Goal: Use online tool/utility: Utilize a website feature to perform a specific function

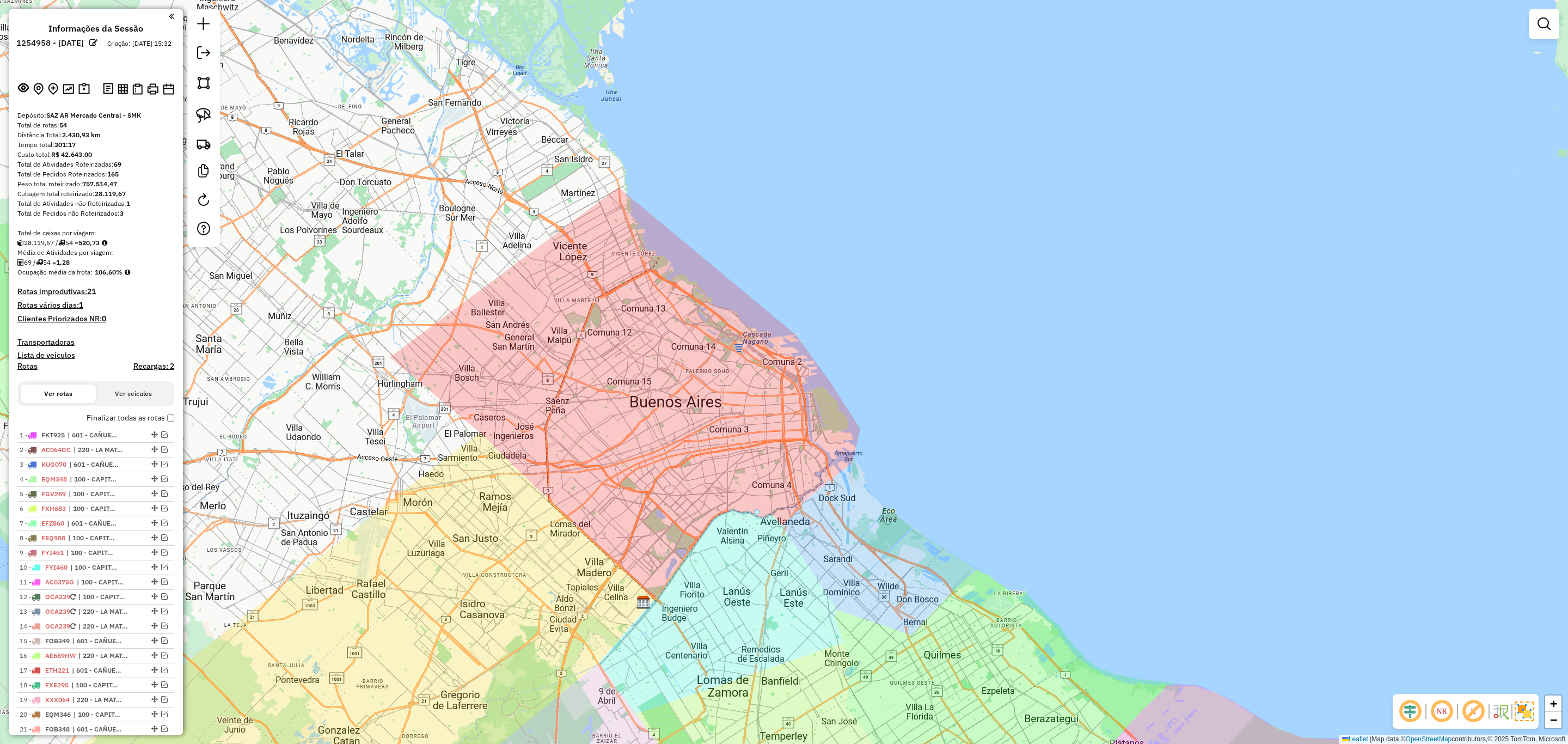
scroll to position [82, 0]
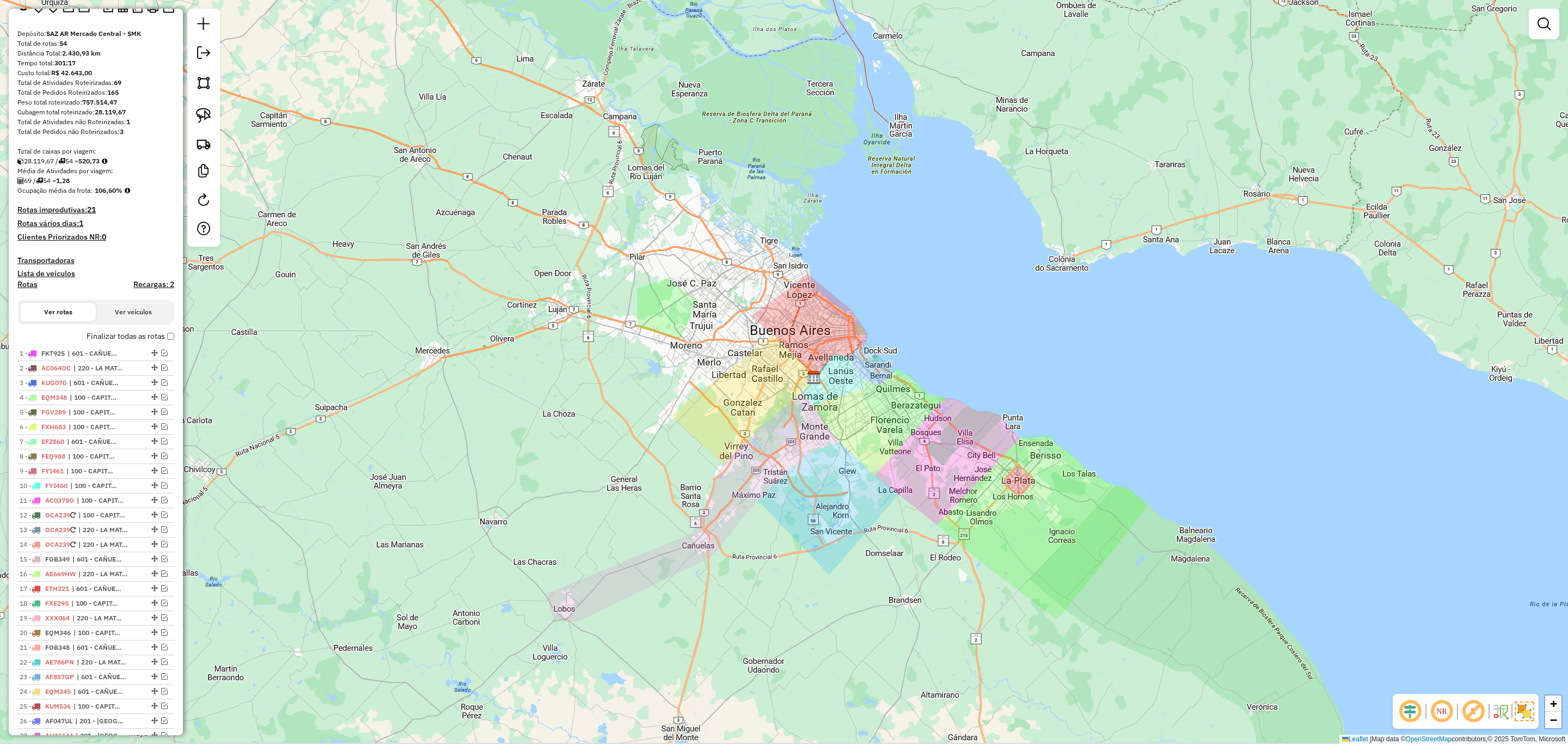
drag, startPoint x: 926, startPoint y: 361, endPoint x: 910, endPoint y: 268, distance: 94.4
click at [915, 270] on div "Janela de atendimento Grade de atendimento Capacidade Transportadoras Veículos …" at bounding box center [784, 372] width 1568 height 744
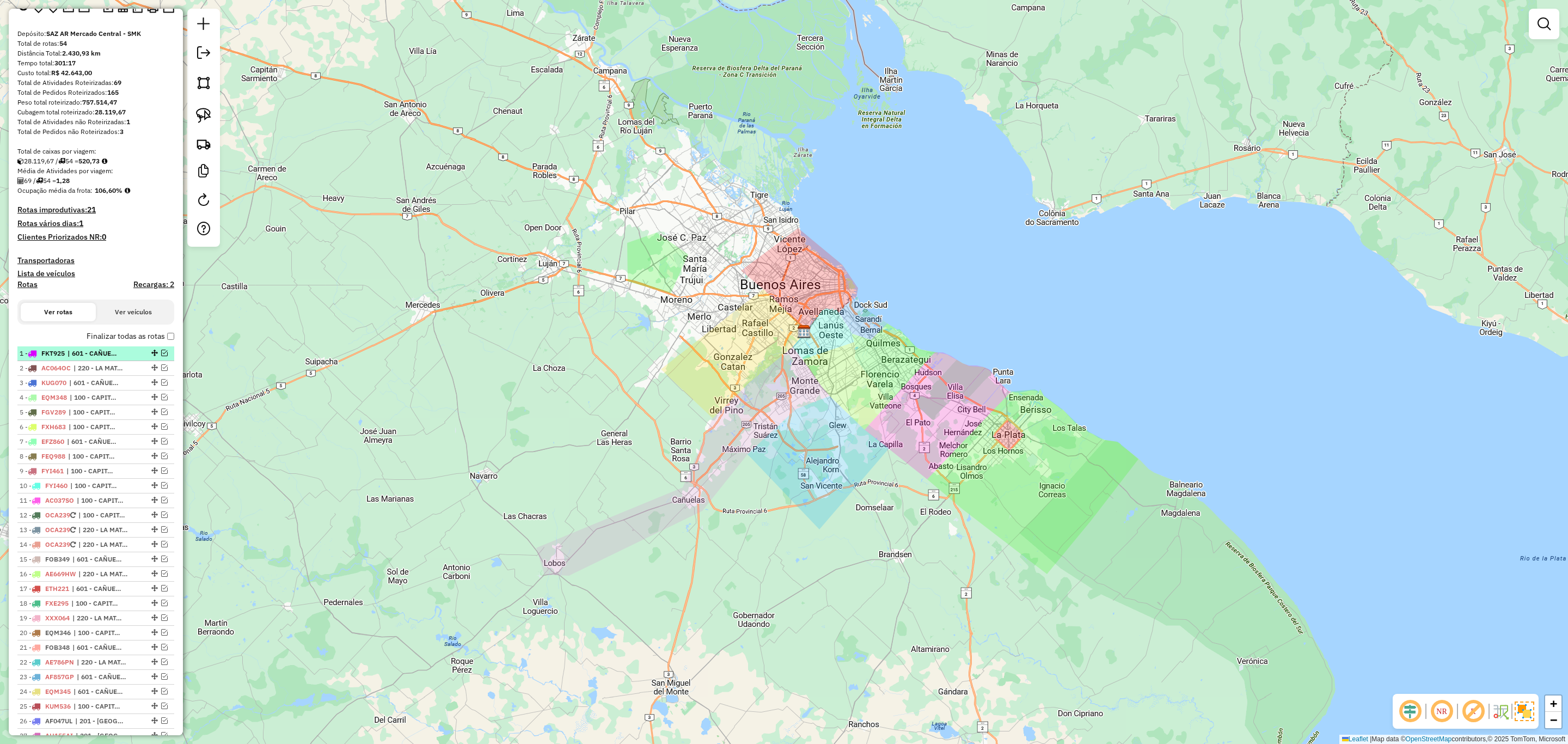
click at [162, 352] on em at bounding box center [164, 353] width 7 height 7
click at [786, 333] on icon at bounding box center [795, 339] width 18 height 18
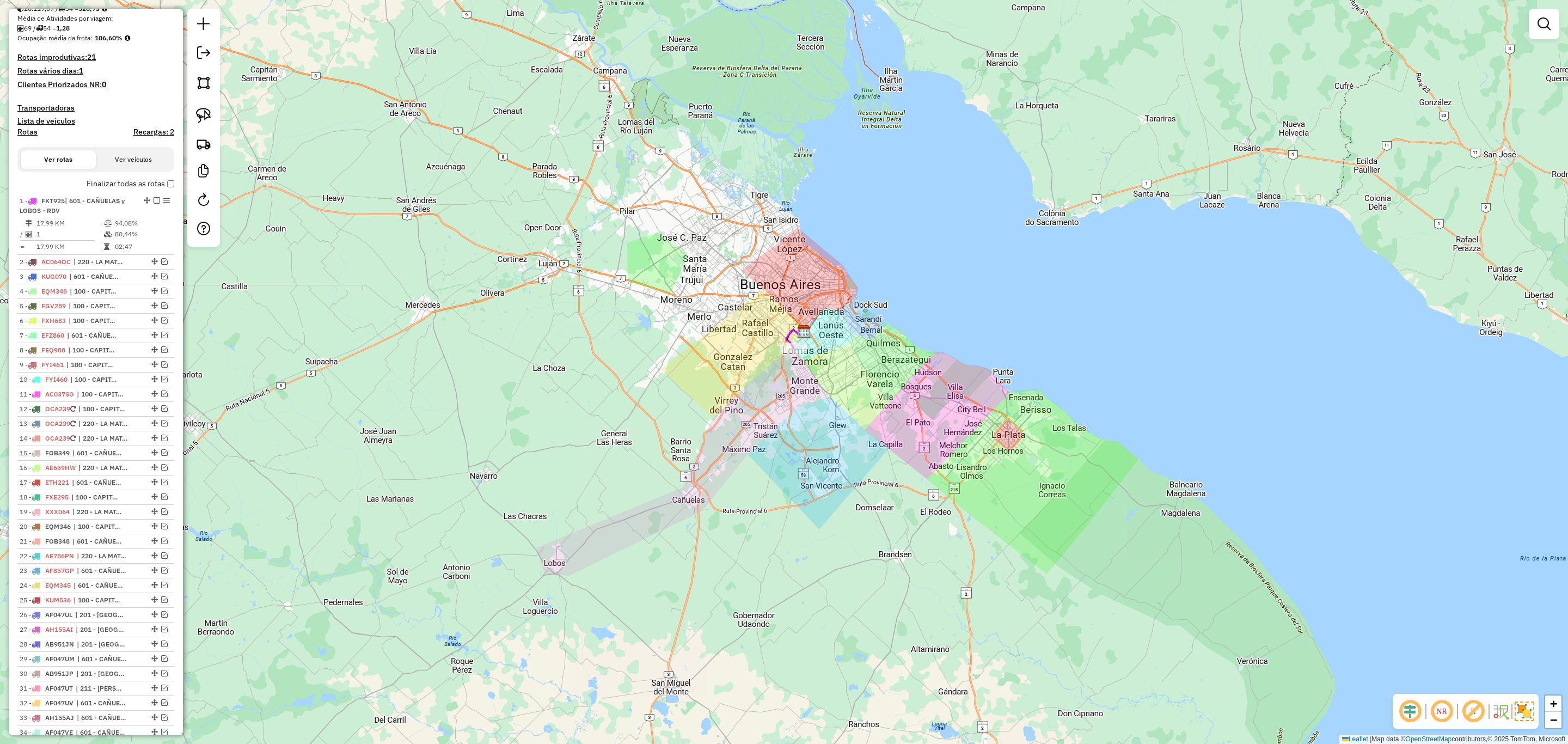
select select "**********"
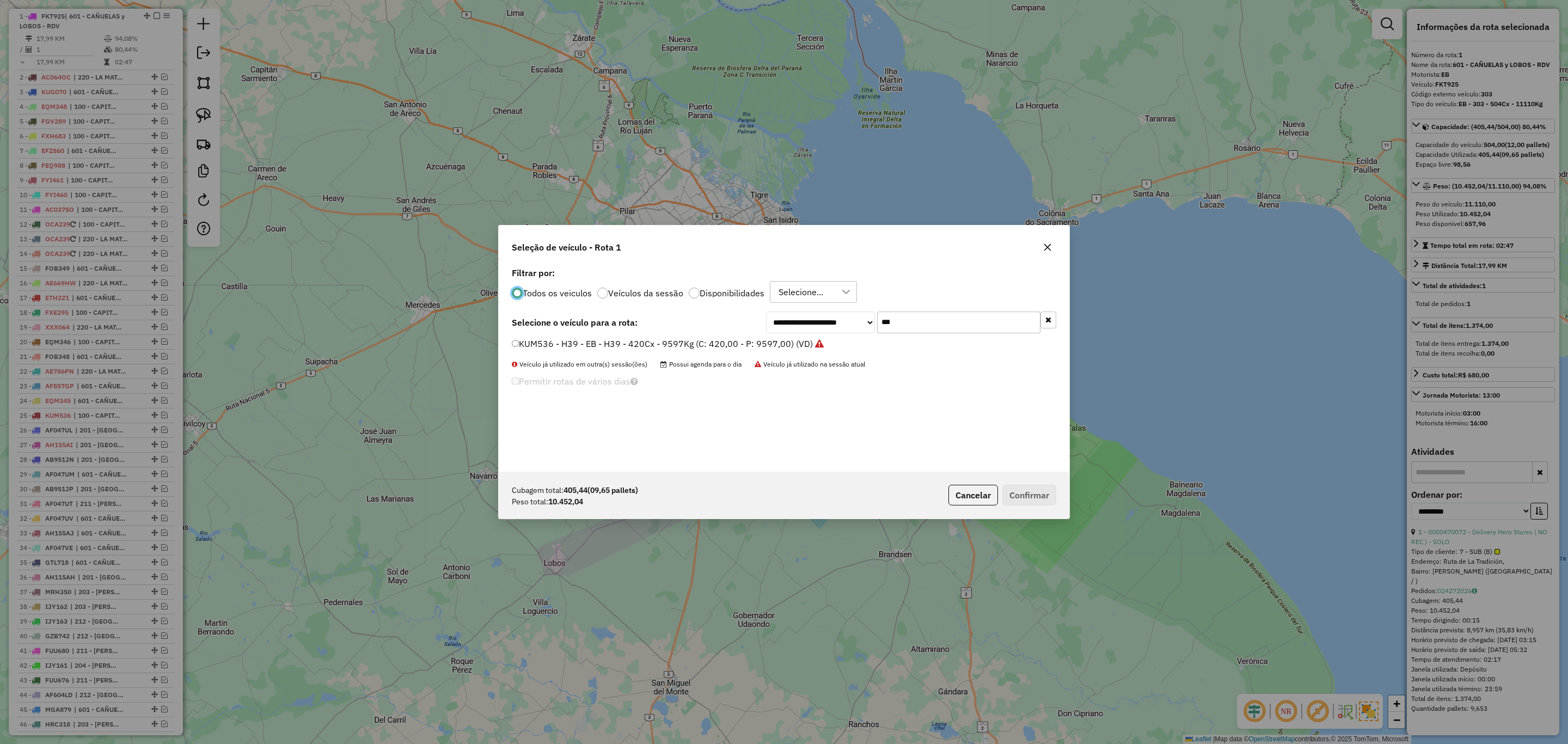
scroll to position [5, 3]
drag, startPoint x: 898, startPoint y: 318, endPoint x: 848, endPoint y: 309, distance: 50.8
click at [848, 309] on div "**********" at bounding box center [783, 368] width 570 height 207
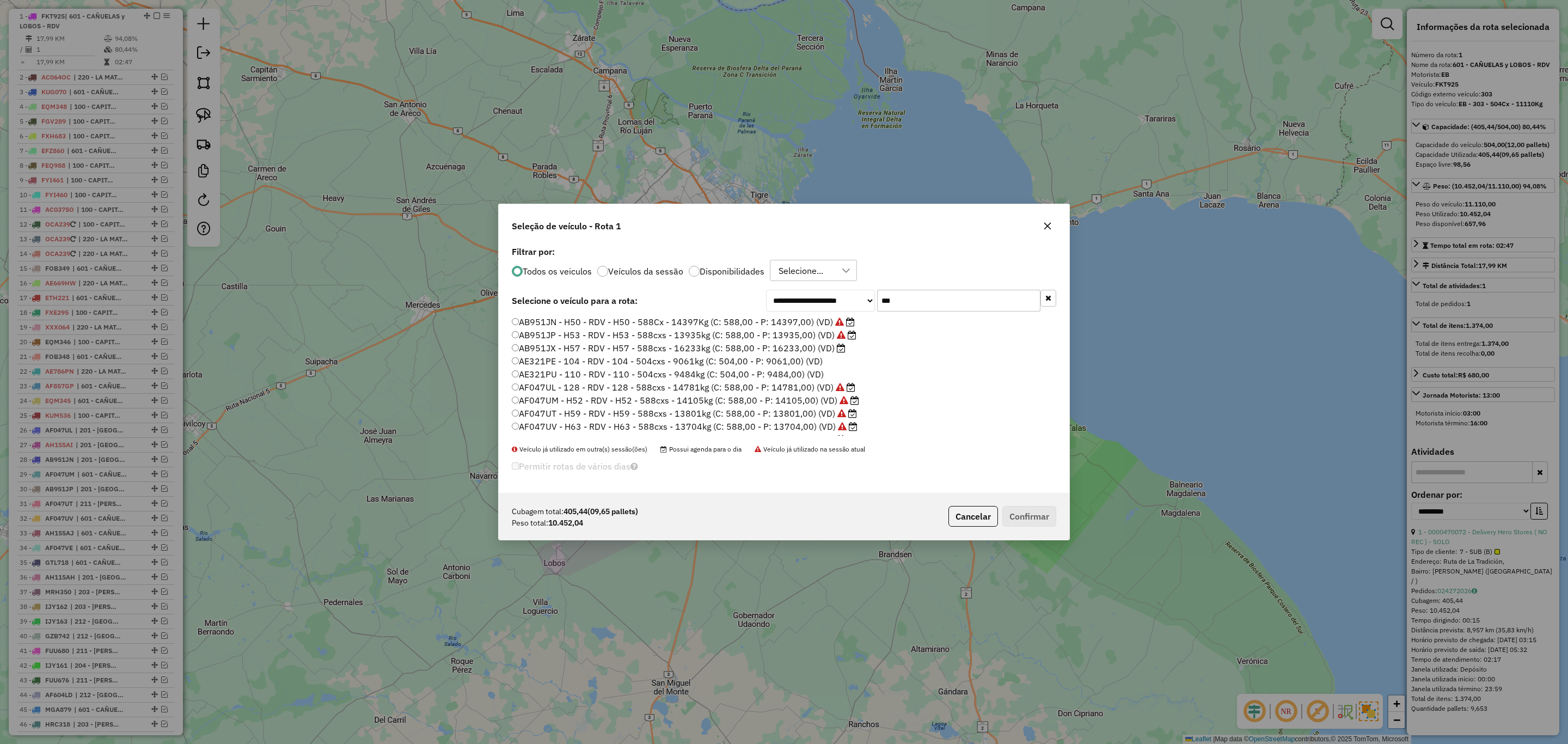
type input "***"
click at [720, 271] on label "Disponibilidades" at bounding box center [732, 271] width 65 height 9
click at [974, 517] on button "Cancelar" at bounding box center [973, 516] width 49 height 21
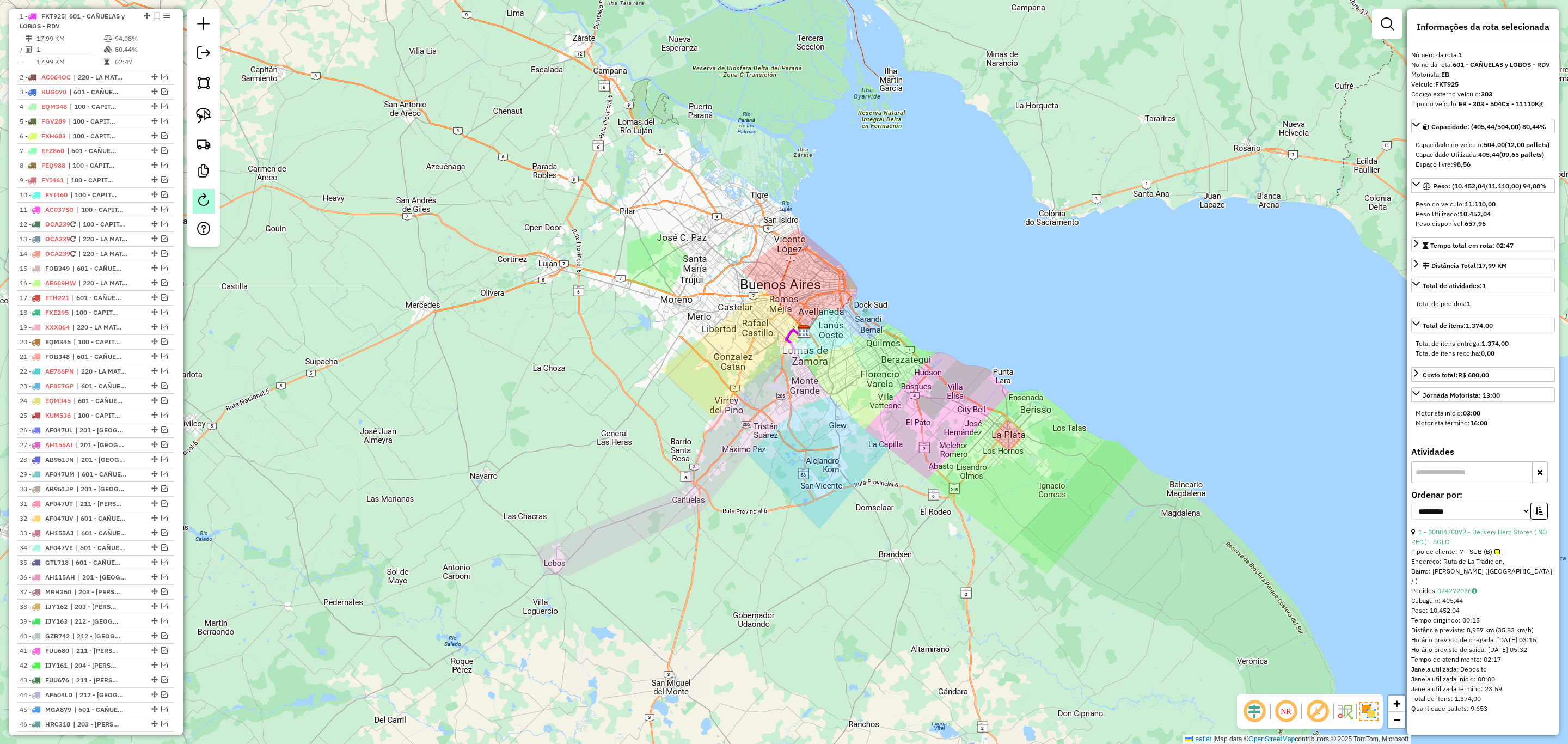
click at [209, 202] on em at bounding box center [203, 200] width 13 height 13
select select "*"
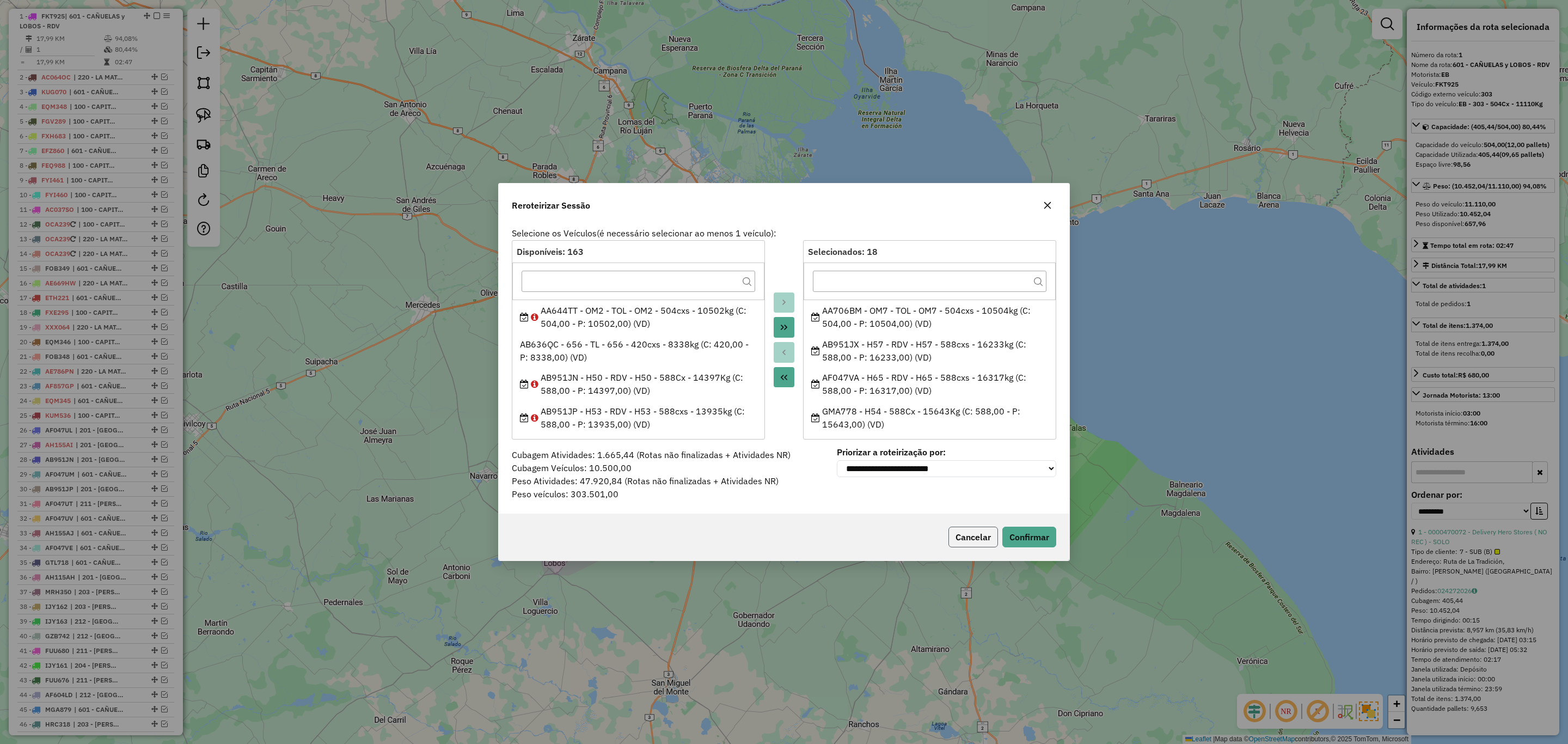
click at [959, 542] on button "Cancelar" at bounding box center [973, 537] width 49 height 21
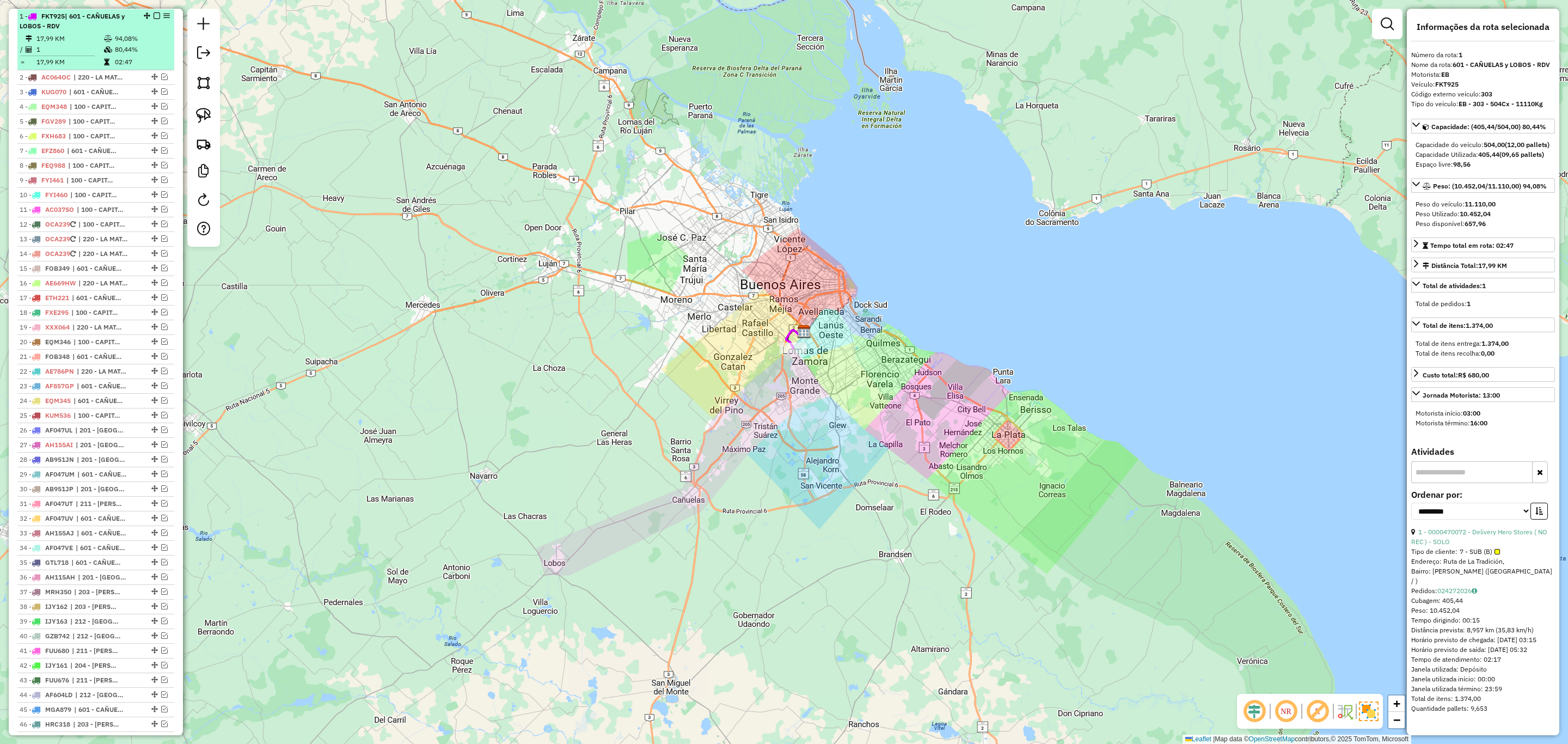
click at [153, 13] on em at bounding box center [156, 16] width 7 height 7
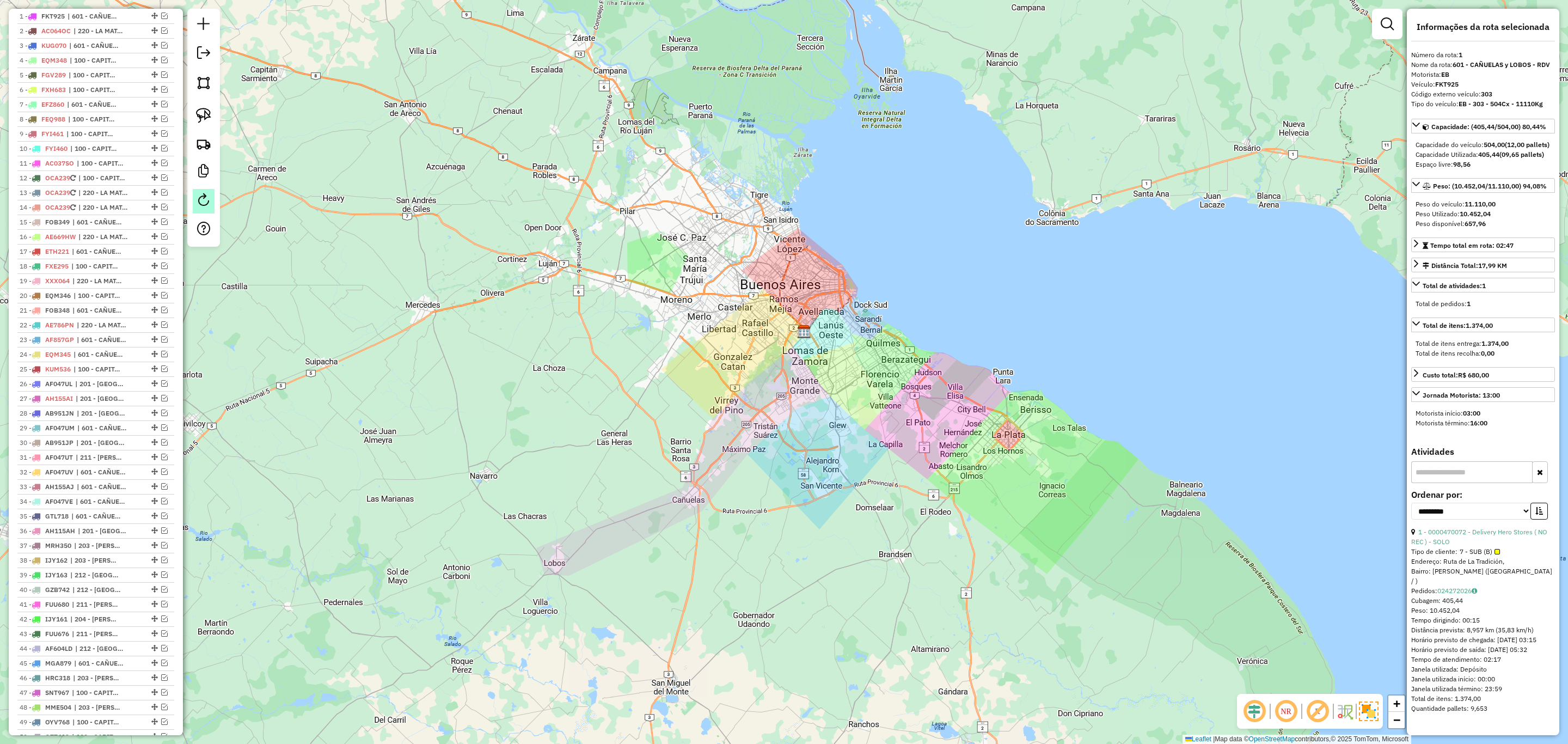
click at [203, 198] on em at bounding box center [203, 200] width 13 height 13
select select "*"
